Goal: Information Seeking & Learning: Learn about a topic

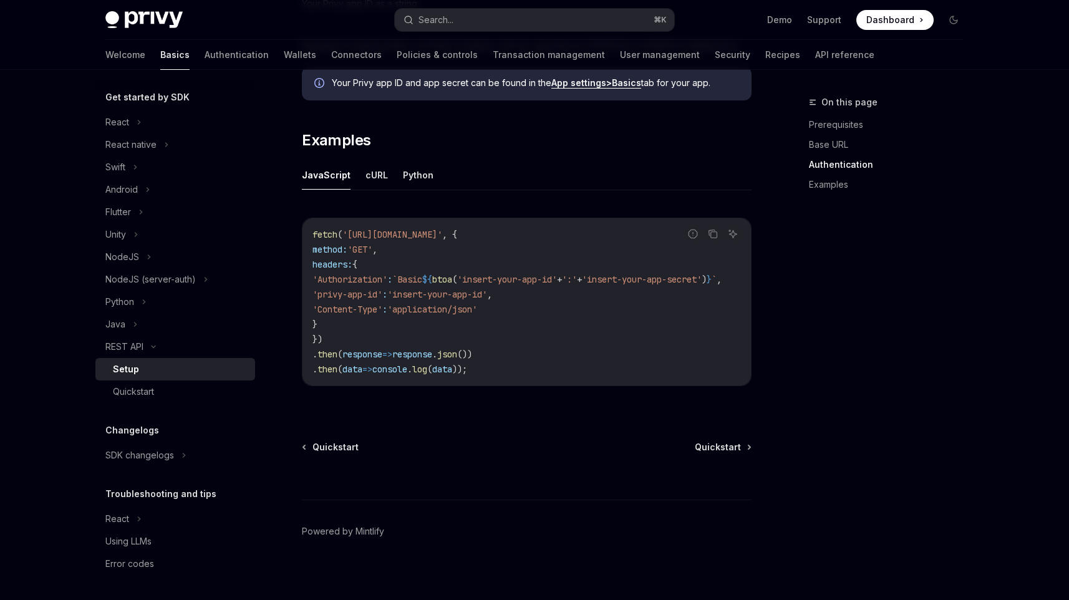
scroll to position [603, 0]
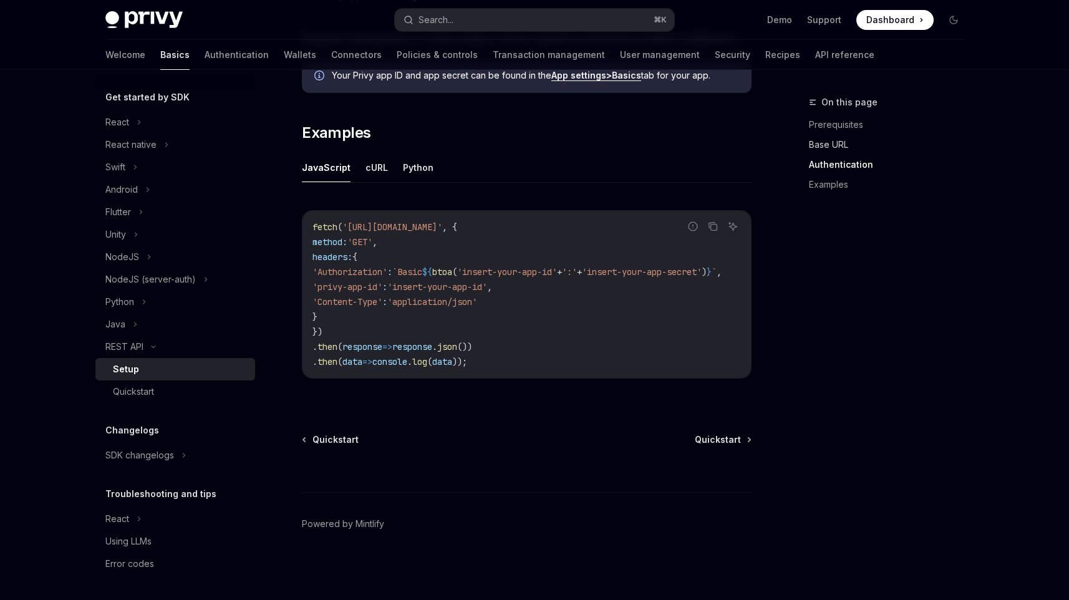
click at [815, 146] on link "Base URL" at bounding box center [891, 145] width 165 height 20
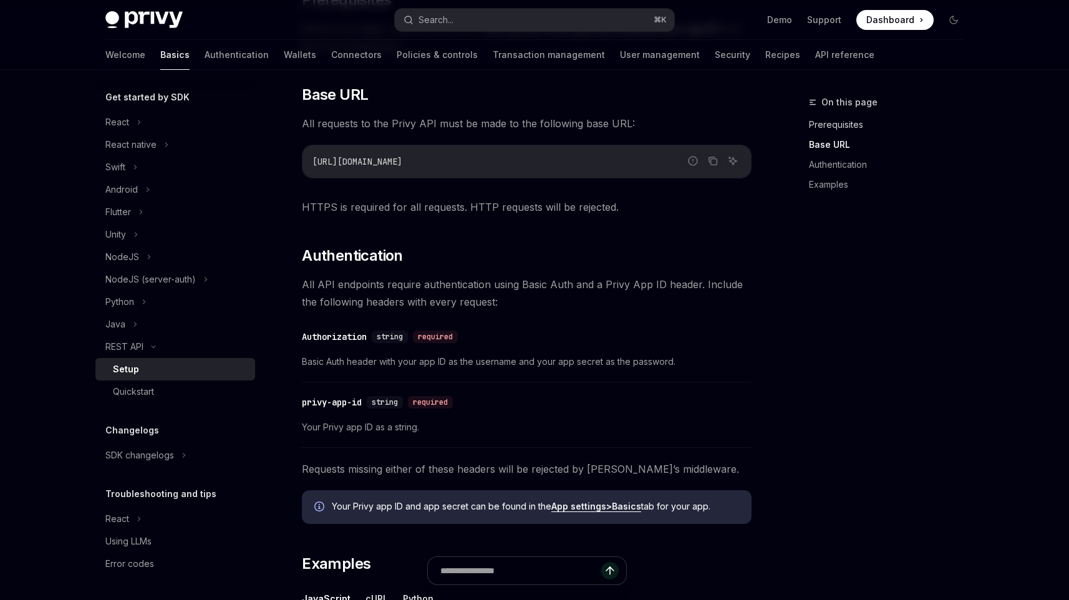
scroll to position [157, 0]
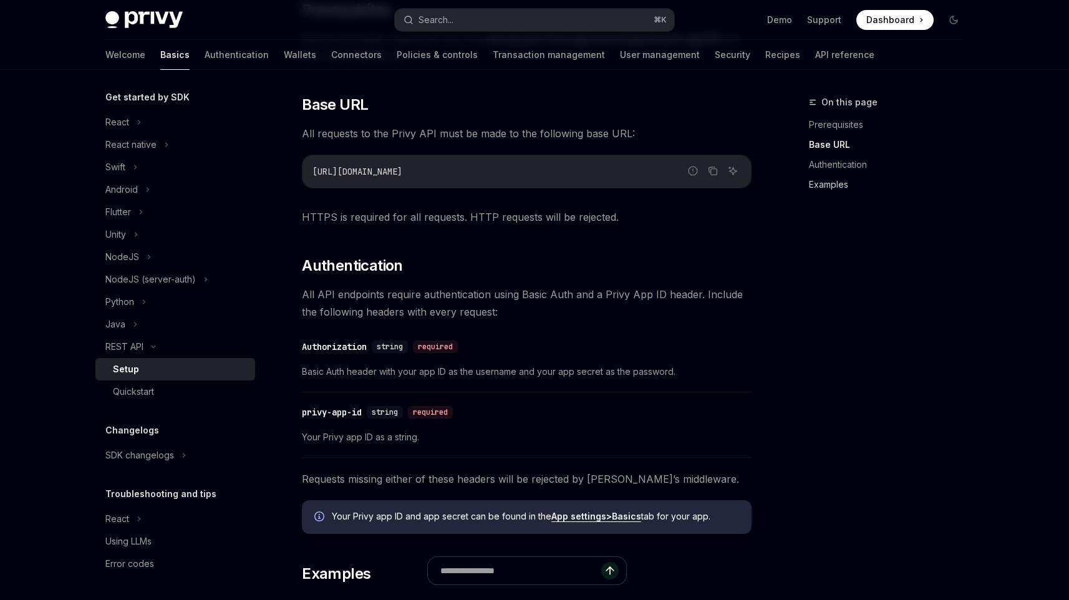
click at [817, 181] on link "Examples" at bounding box center [891, 185] width 165 height 20
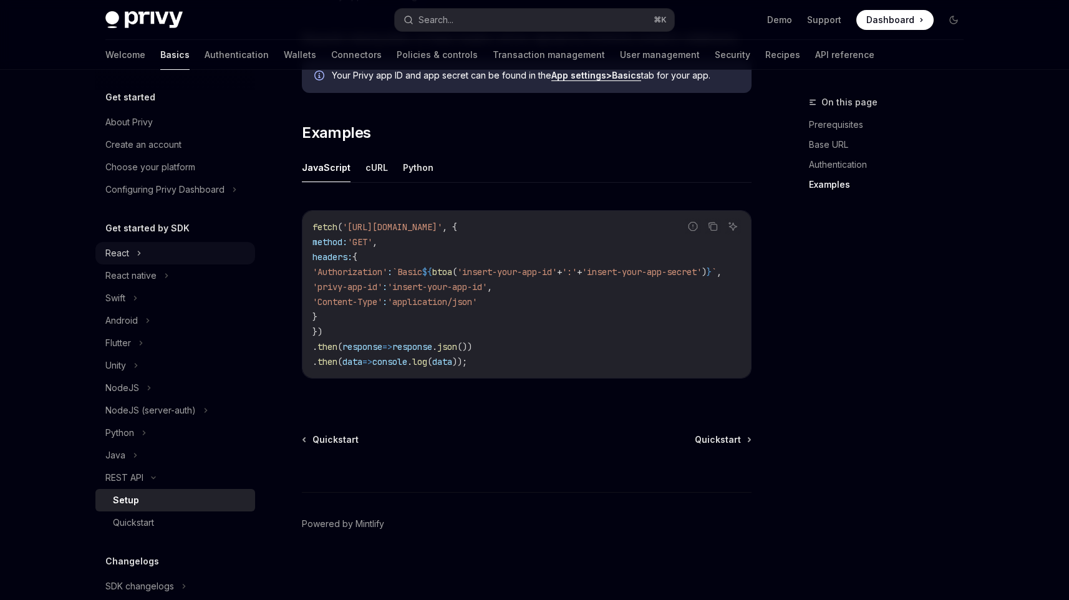
click at [156, 259] on div "React" at bounding box center [175, 253] width 160 height 22
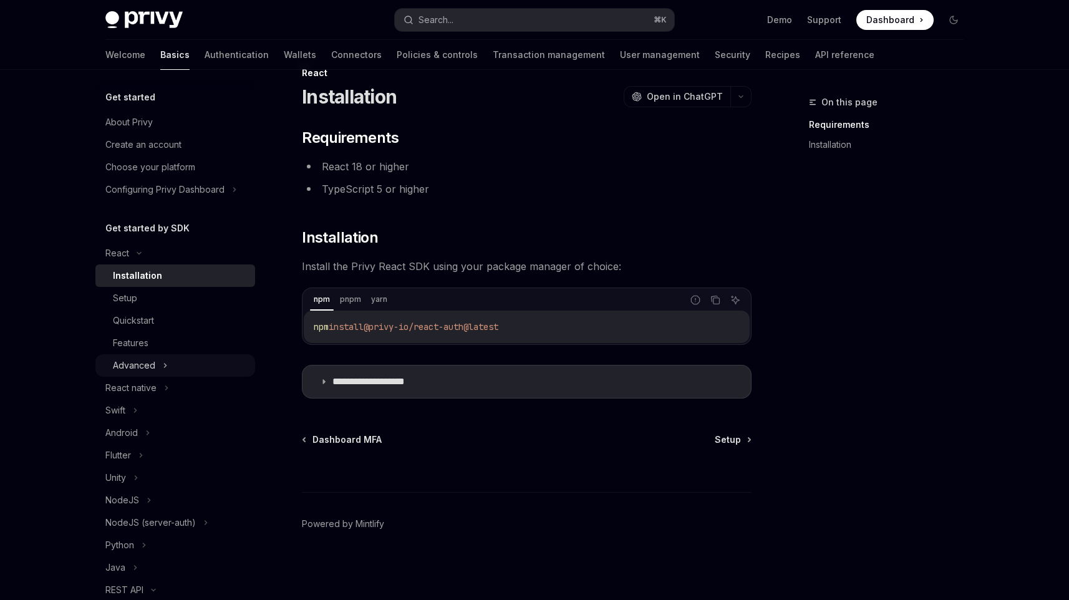
click at [153, 365] on div "Advanced" at bounding box center [134, 365] width 42 height 15
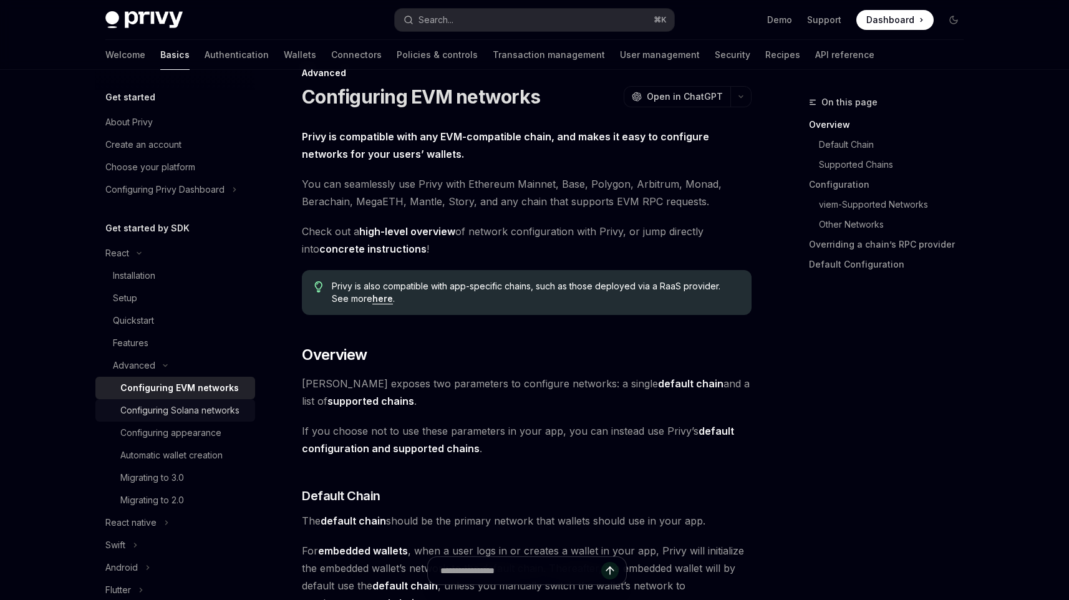
click at [154, 410] on div "Configuring Solana networks" at bounding box center [179, 410] width 119 height 15
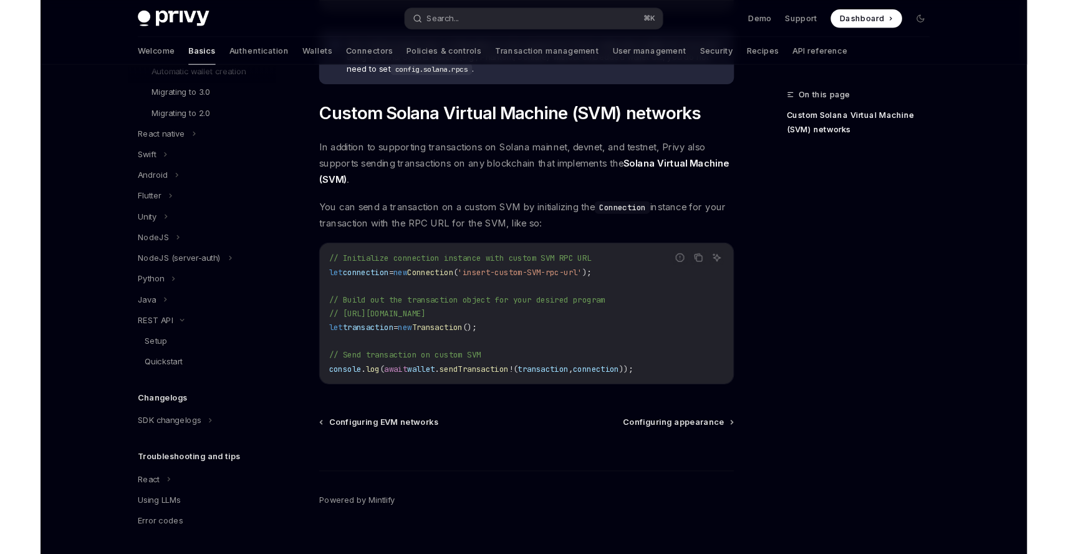
scroll to position [579, 0]
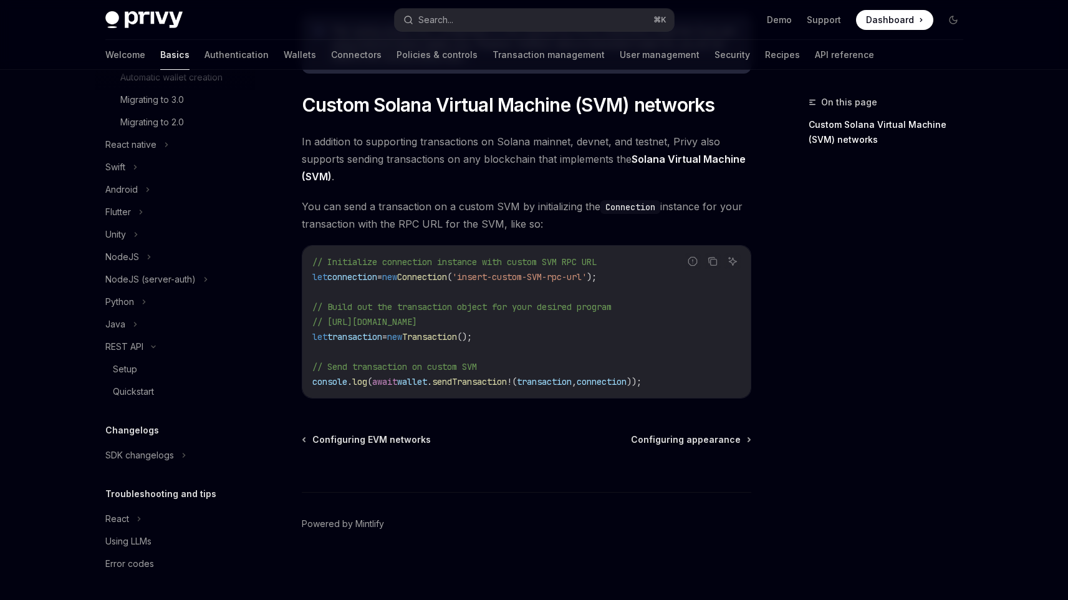
type textarea "*"
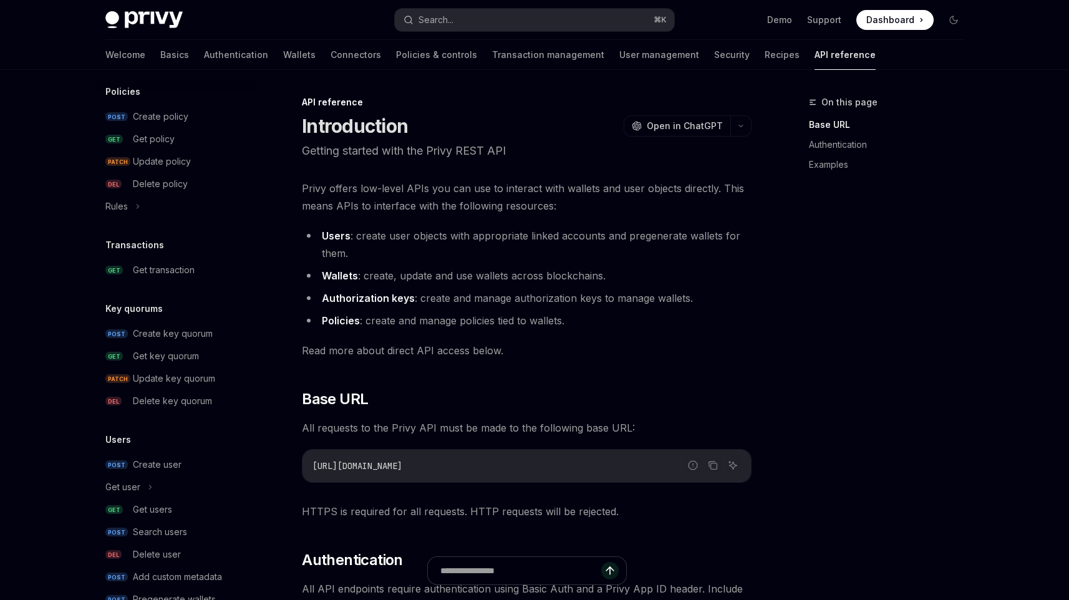
scroll to position [711, 0]
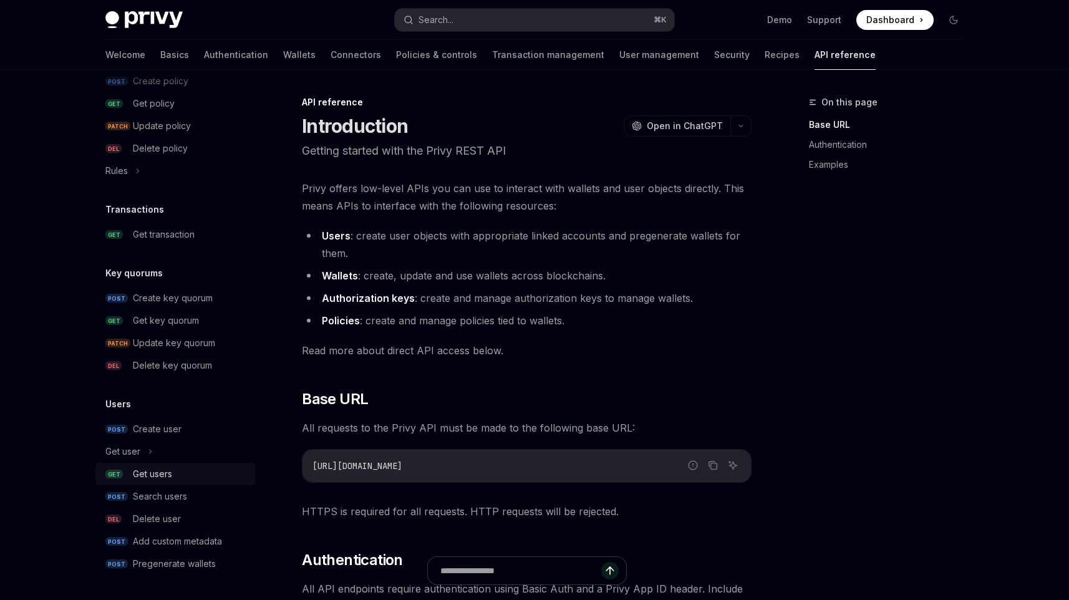
click at [180, 465] on link "GET Get users" at bounding box center [175, 474] width 160 height 22
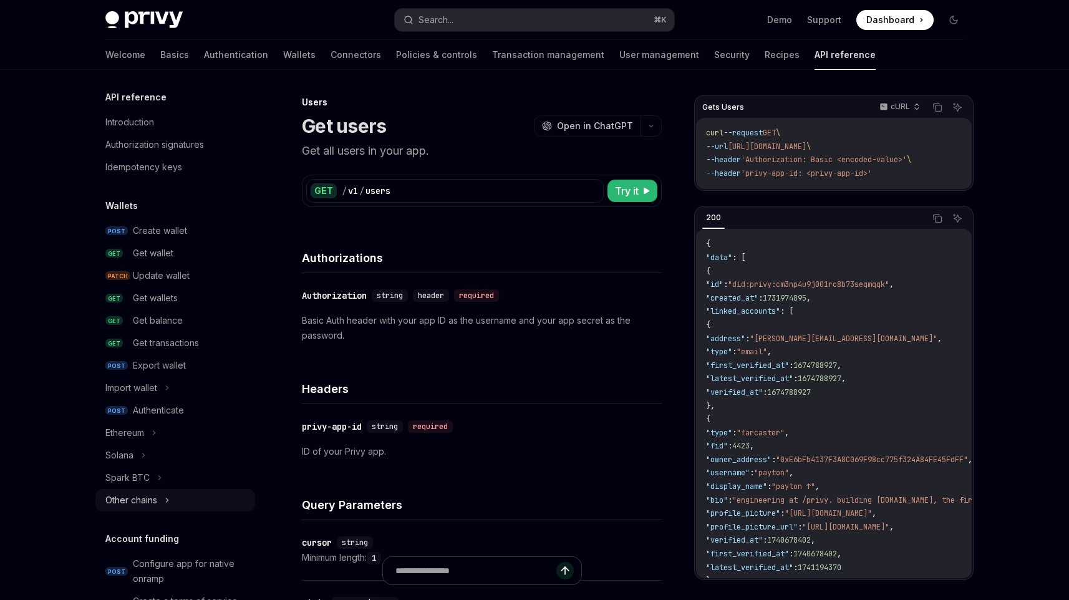
click at [170, 494] on div "Other chains" at bounding box center [175, 500] width 160 height 22
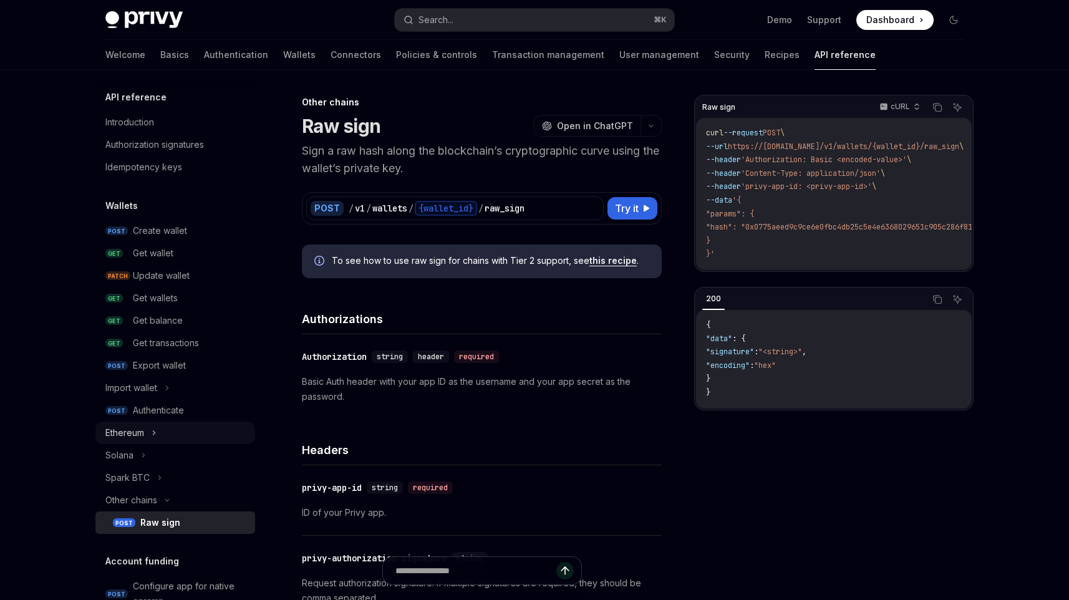
click at [171, 439] on div "Ethereum" at bounding box center [175, 432] width 160 height 22
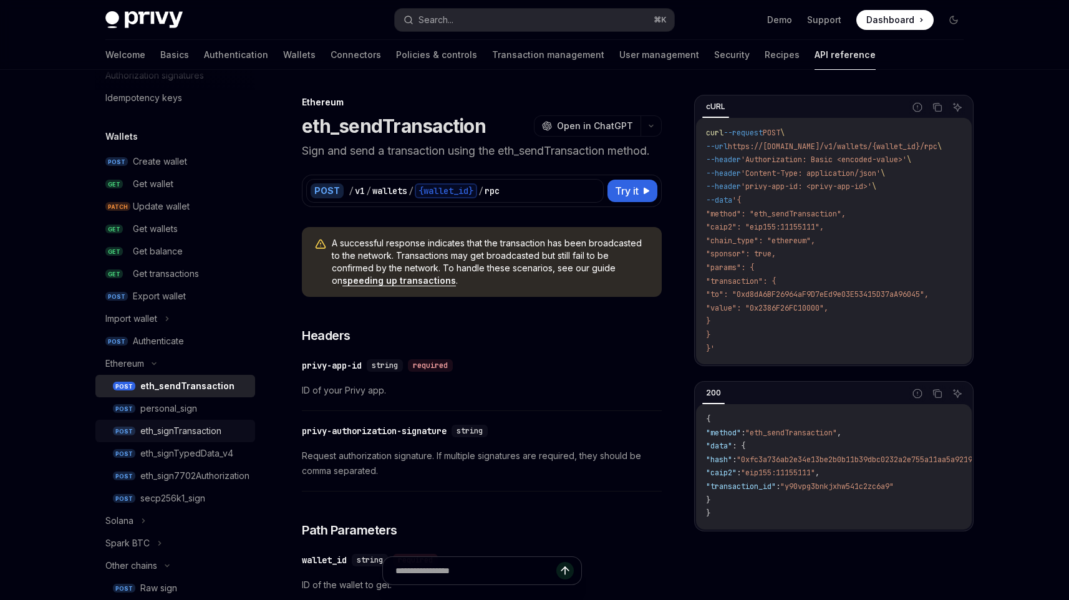
scroll to position [69, 0]
click at [184, 413] on div "personal_sign" at bounding box center [168, 408] width 57 height 15
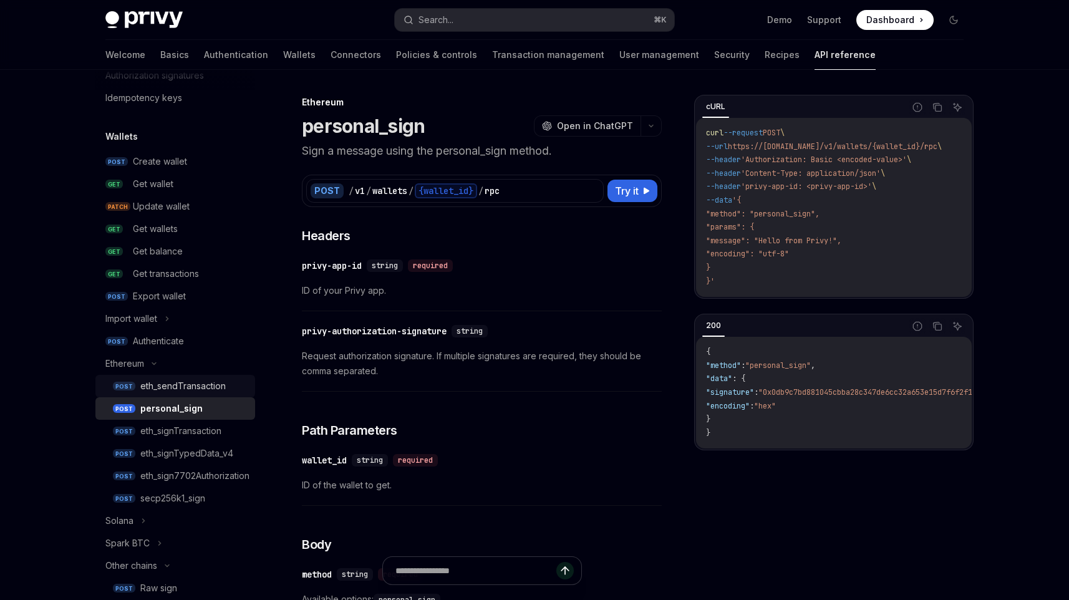
click at [187, 390] on div "eth_sendTransaction" at bounding box center [182, 385] width 85 height 15
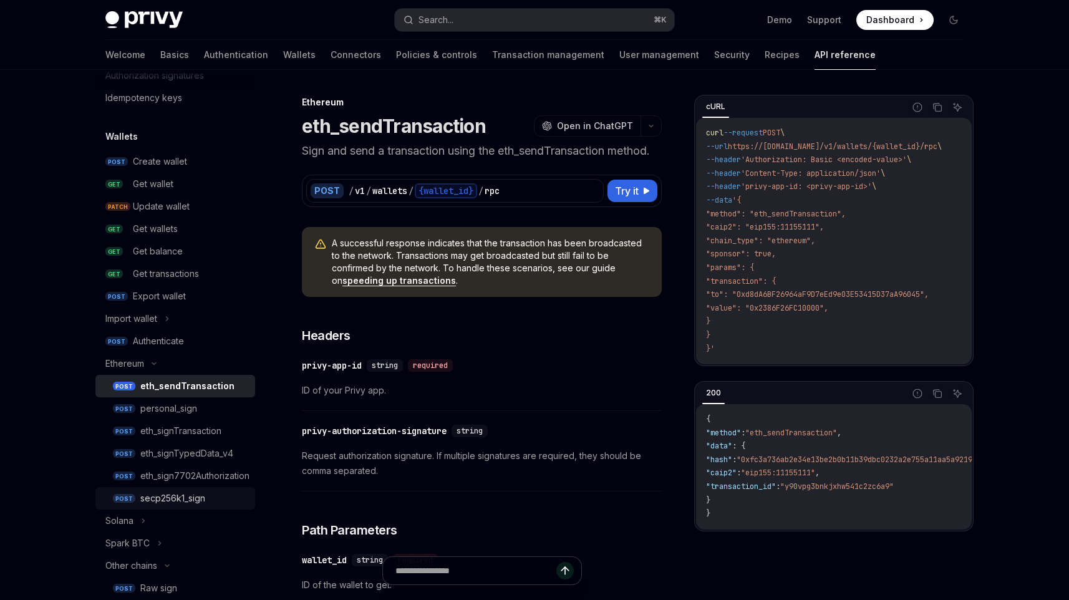
click at [167, 491] on div "secp256k1_sign" at bounding box center [172, 498] width 65 height 15
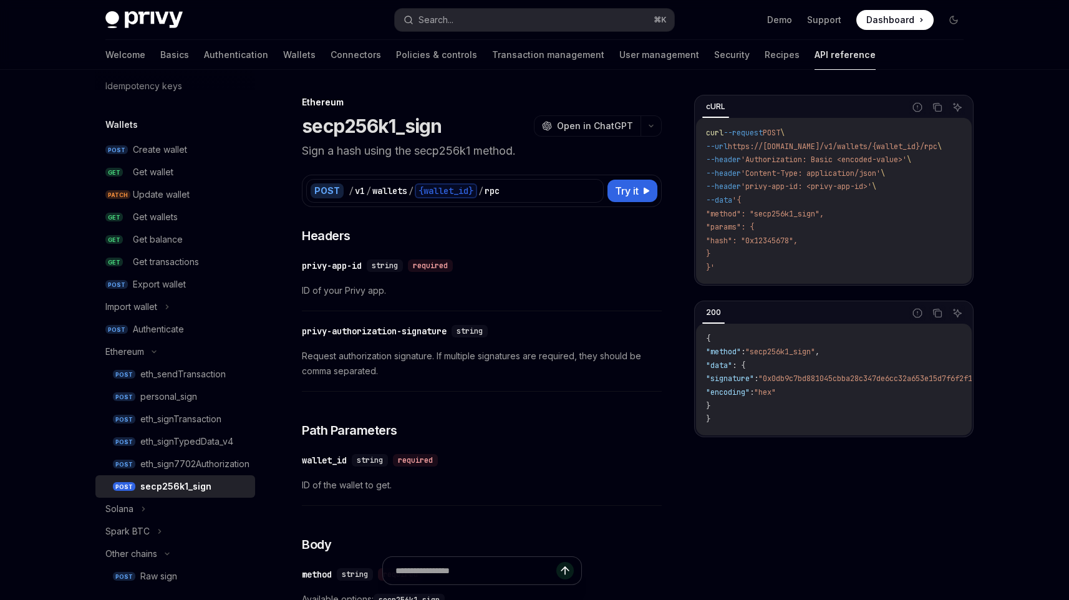
scroll to position [166, 0]
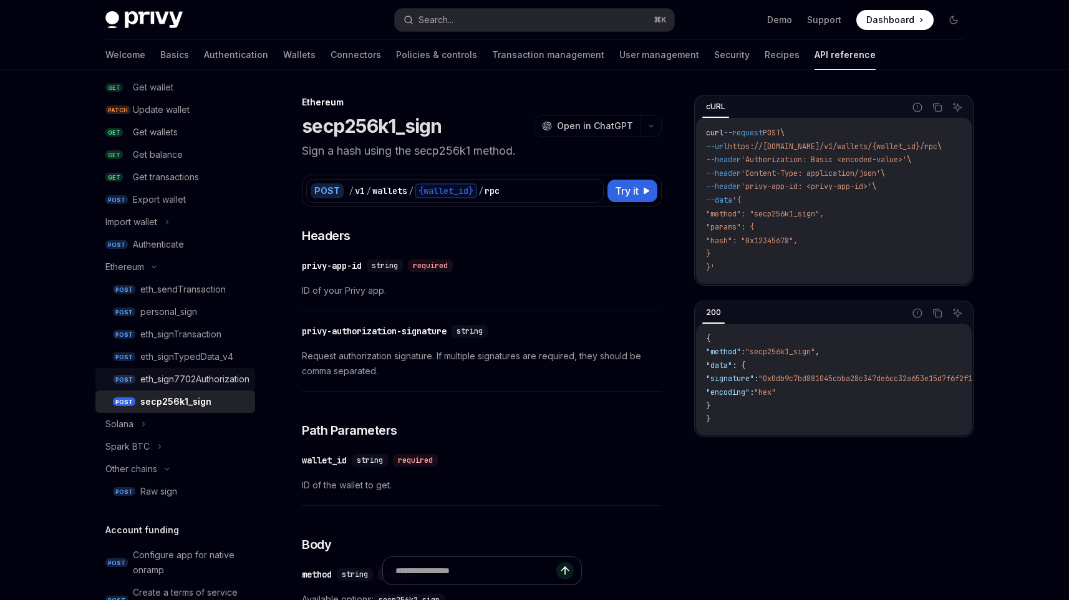
click at [187, 379] on div "eth_sign7702Authorization" at bounding box center [194, 379] width 109 height 15
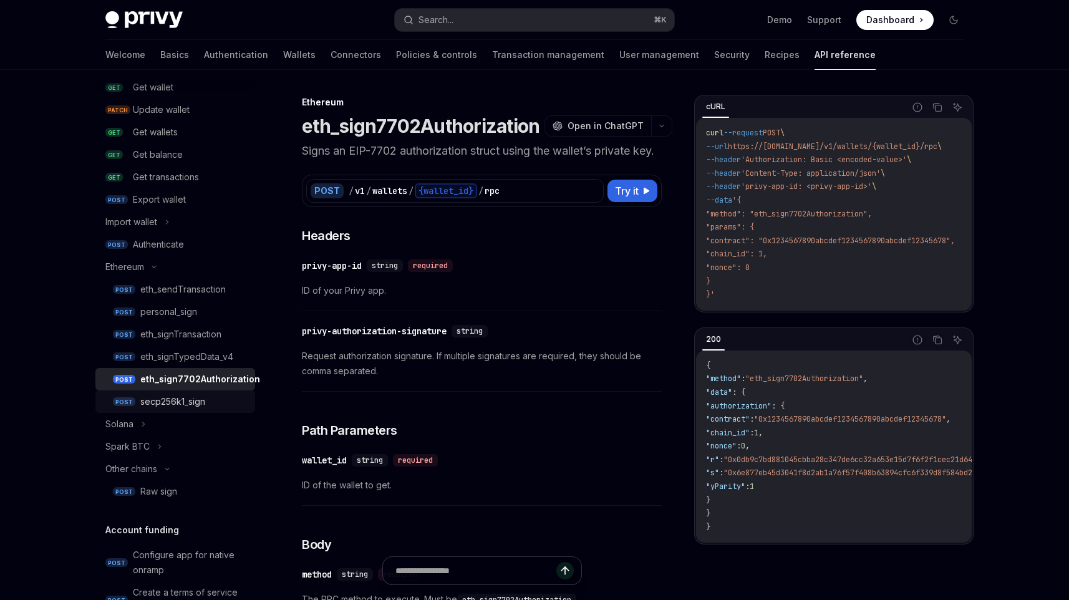
click at [171, 400] on div "secp256k1_sign" at bounding box center [172, 401] width 65 height 15
type textarea "*"
